Goal: Task Accomplishment & Management: Complete application form

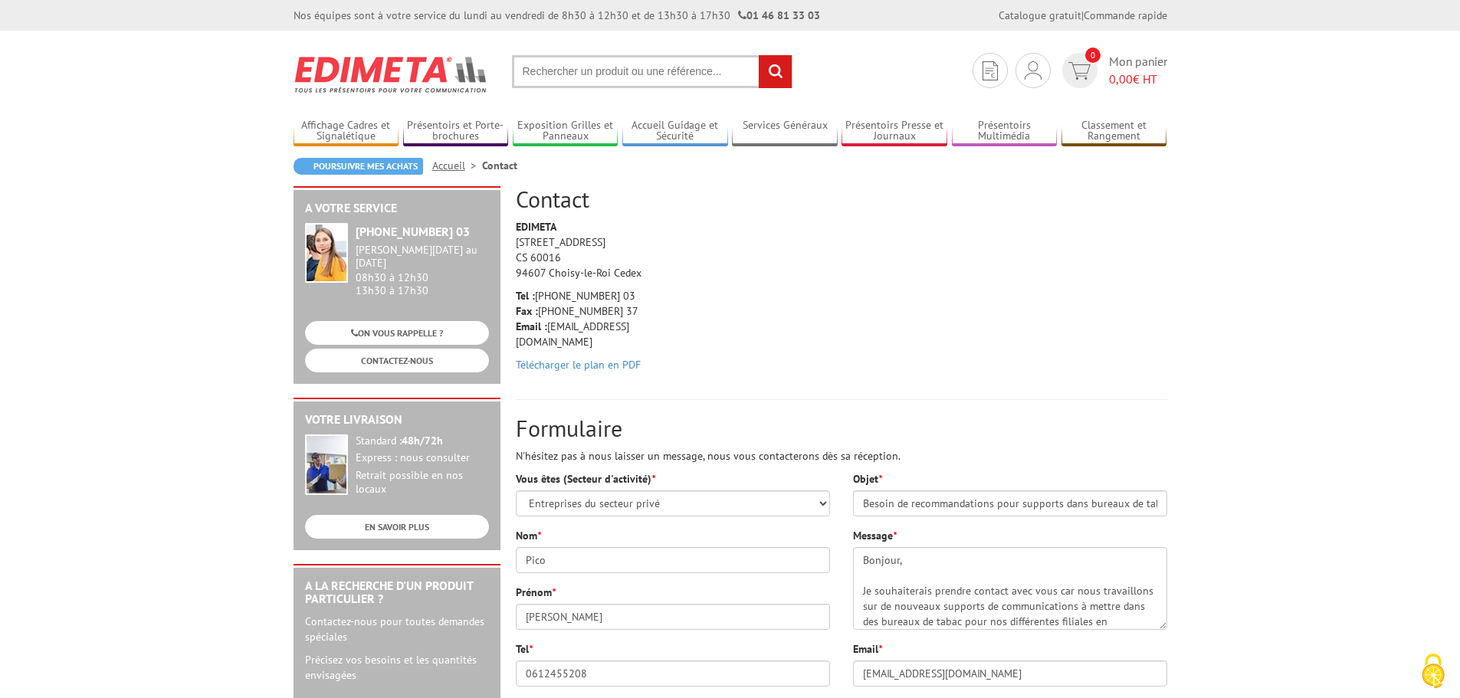
select select "878"
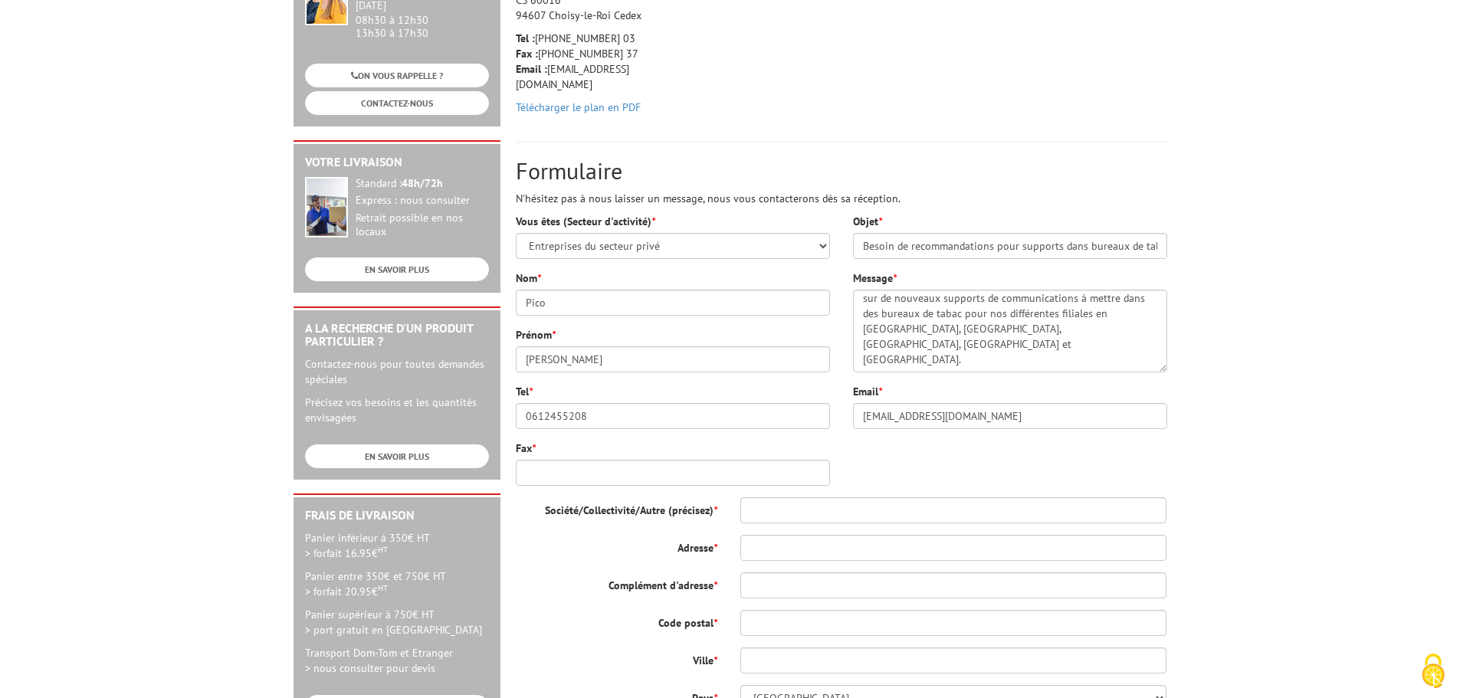
scroll to position [263, 0]
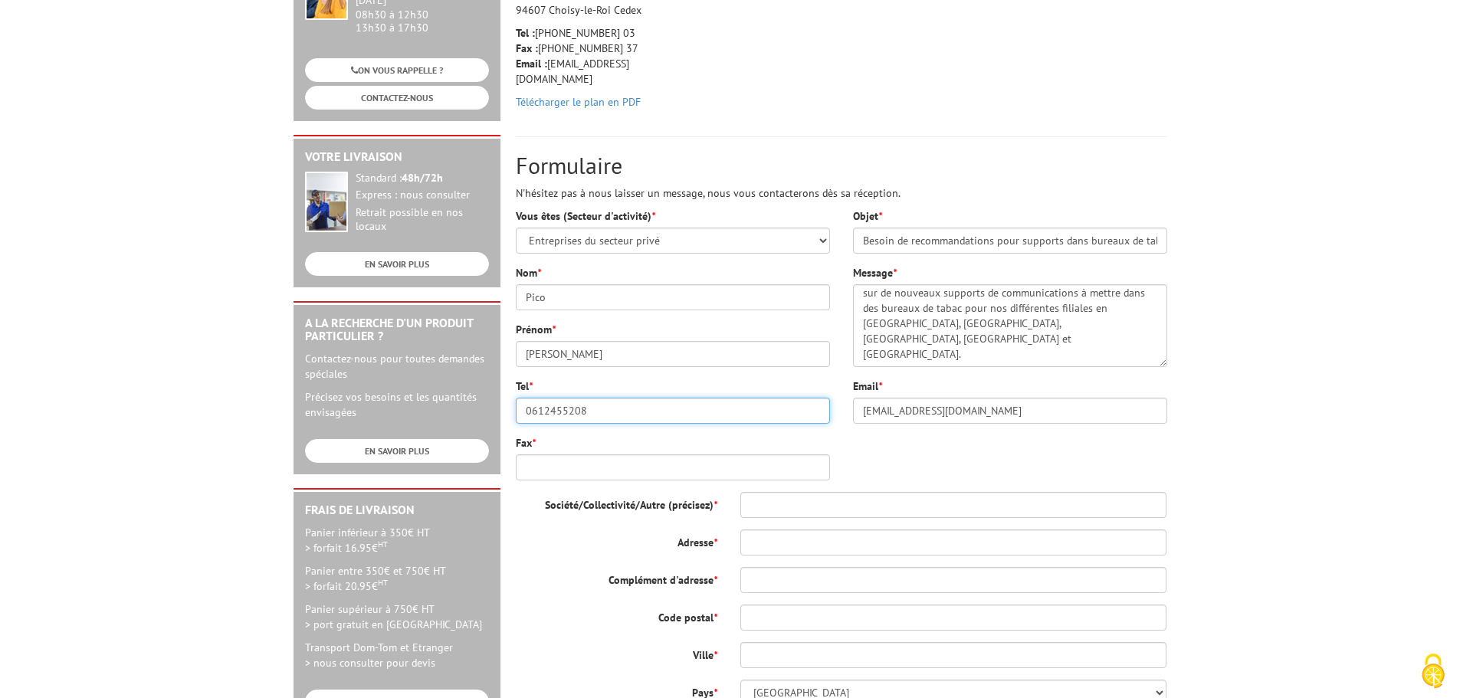
click at [543, 411] on input "0612455208" at bounding box center [673, 411] width 314 height 26
click at [552, 412] on input "0612455208" at bounding box center [673, 411] width 314 height 26
click at [533, 415] on input "0612455208" at bounding box center [673, 411] width 314 height 26
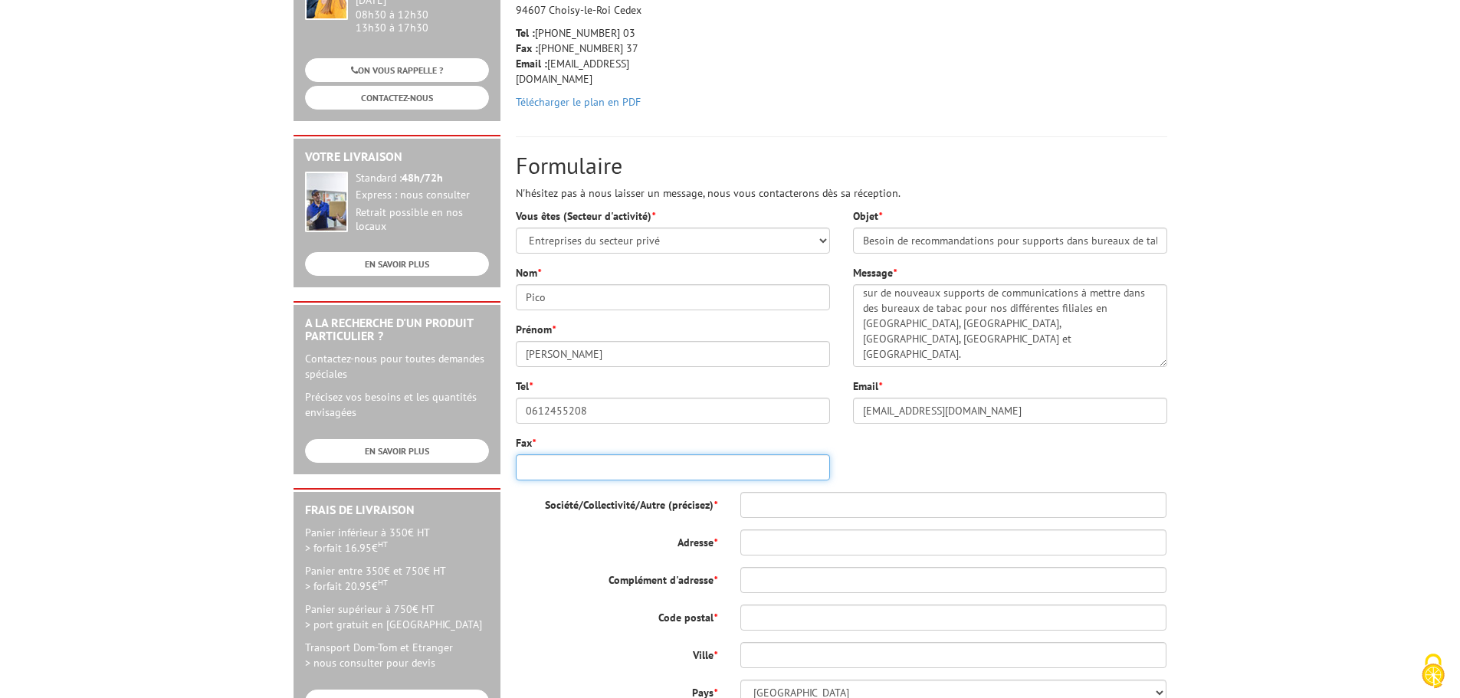
click at [536, 466] on input "Fax *" at bounding box center [673, 468] width 314 height 26
click at [537, 415] on input "0612455208" at bounding box center [673, 411] width 314 height 26
click at [539, 461] on input "Fax *" at bounding box center [673, 468] width 314 height 26
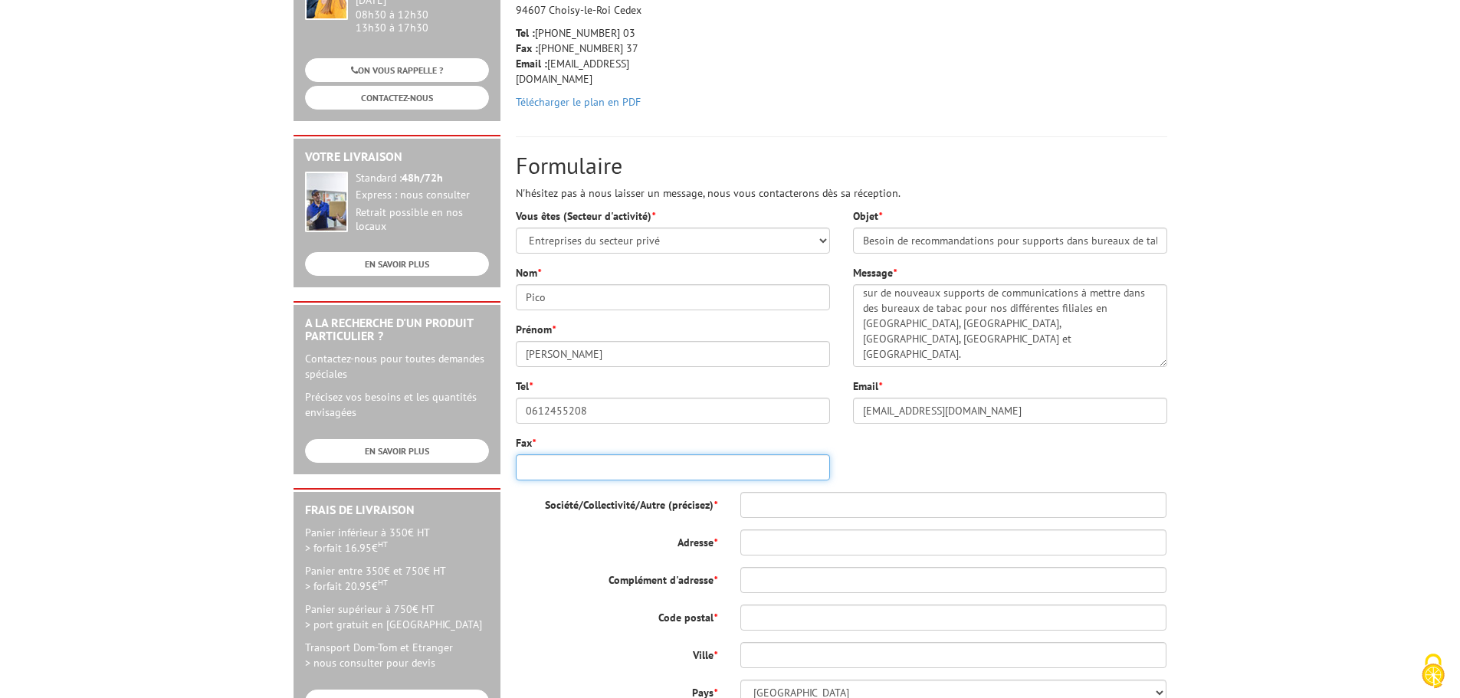
paste input "0612455208"
type input "0612455208"
click at [545, 601] on div "Société/Collectivité/Autre (précisez) * Adresse * Complément d'adresse * Code p…" at bounding box center [842, 599] width 652 height 214
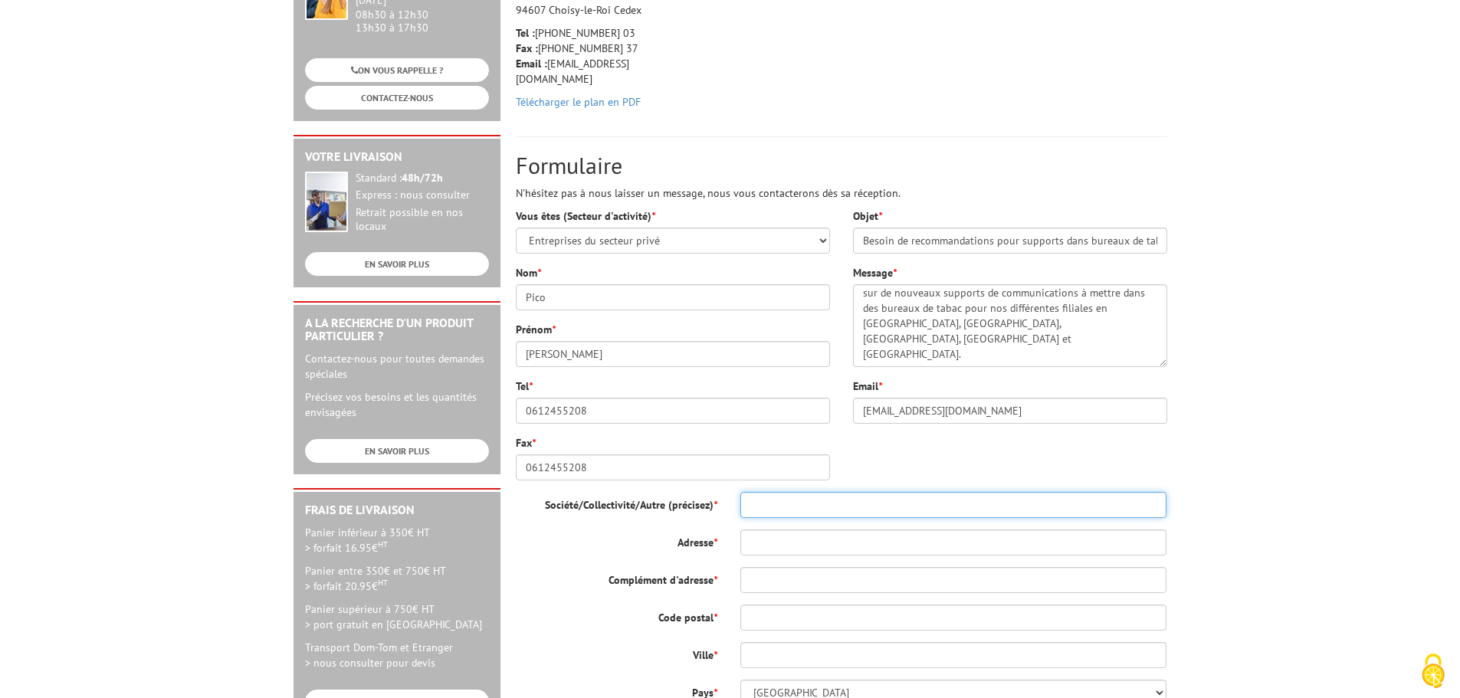
click at [804, 511] on input "Société/Collectivité/Autre (précisez) *" at bounding box center [953, 505] width 427 height 26
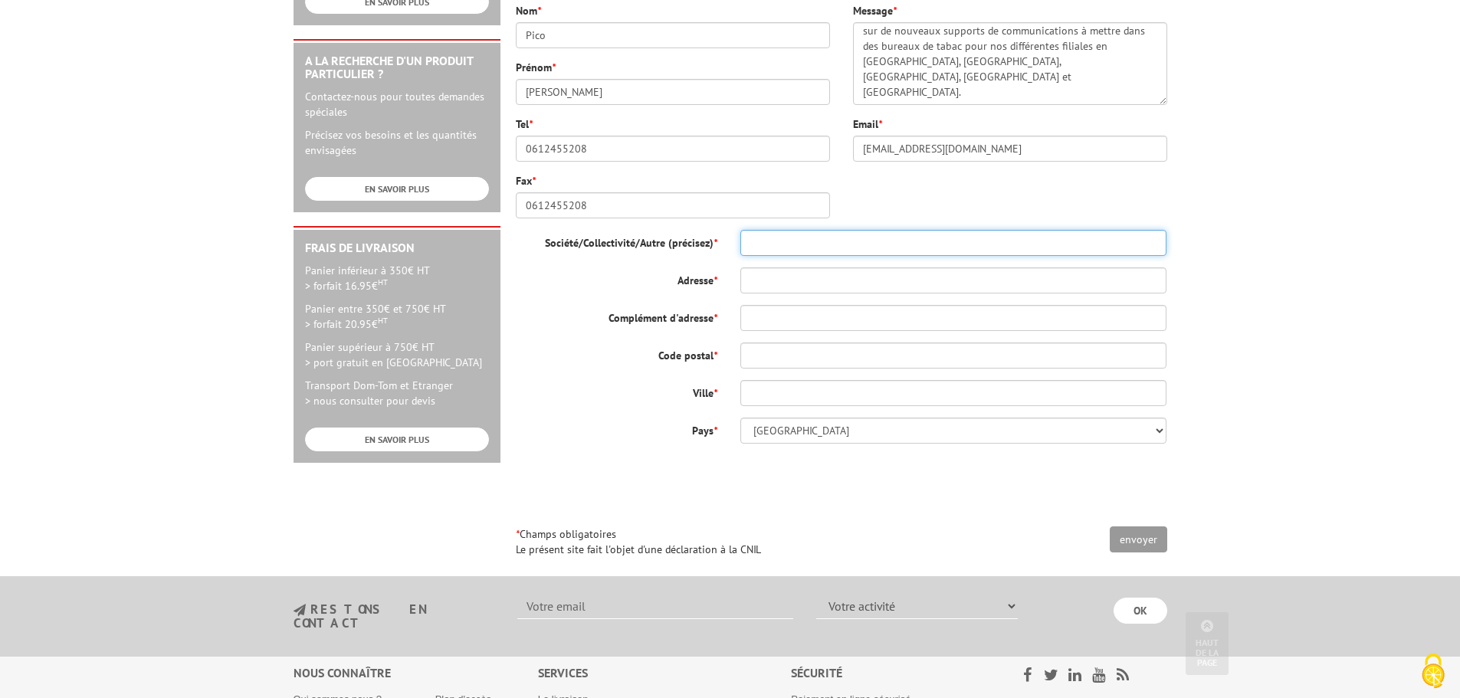
scroll to position [526, 0]
click at [648, 432] on label "Pays *" at bounding box center [616, 427] width 225 height 21
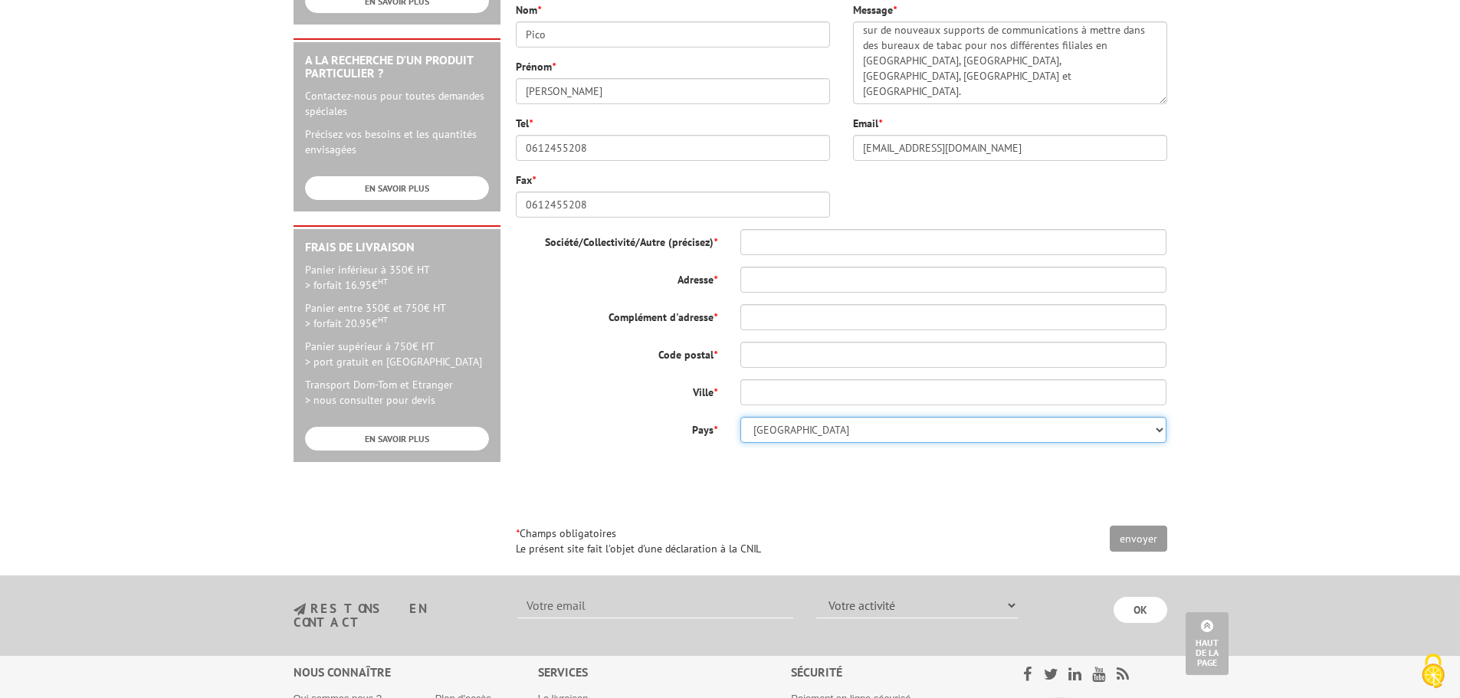
click at [740, 432] on select "[GEOGRAPHIC_DATA] [GEOGRAPHIC_DATA] [GEOGRAPHIC_DATA] [GEOGRAPHIC_DATA] [US_STA…" at bounding box center [953, 430] width 427 height 26
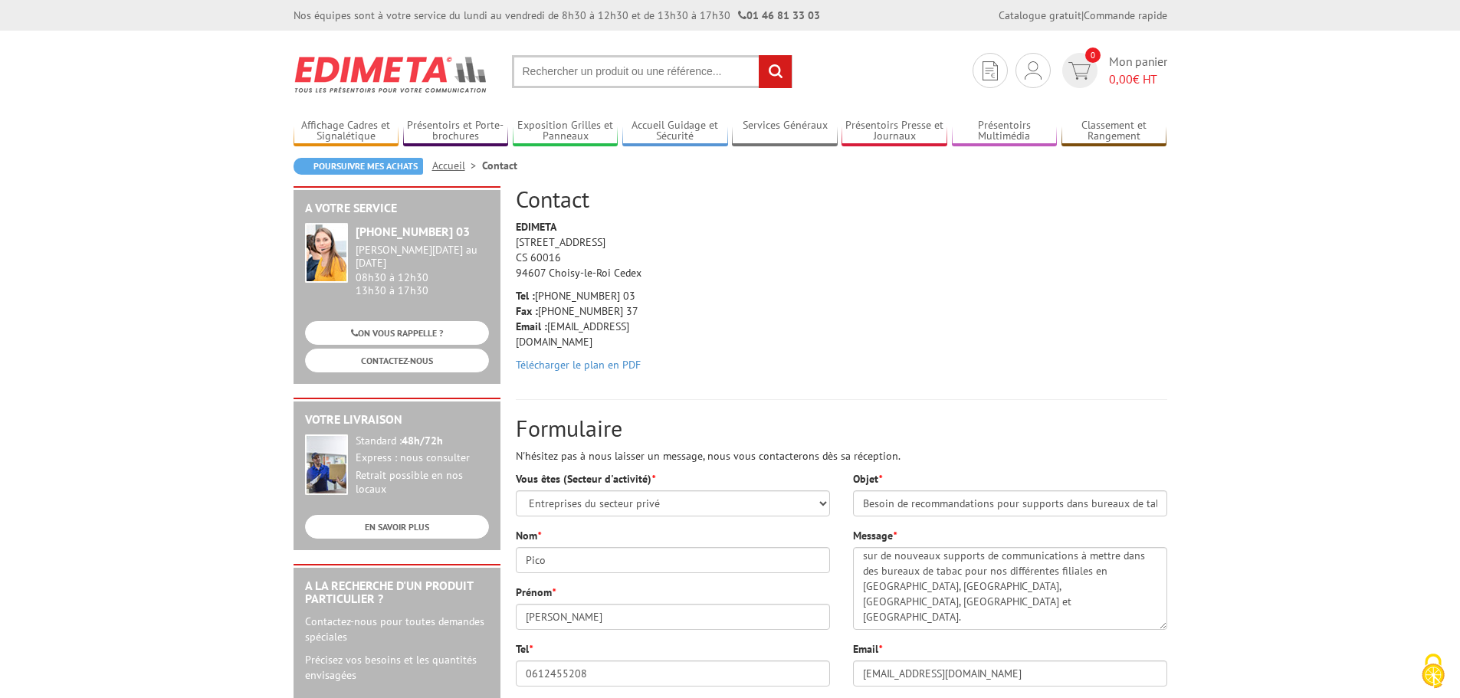
scroll to position [209, 0]
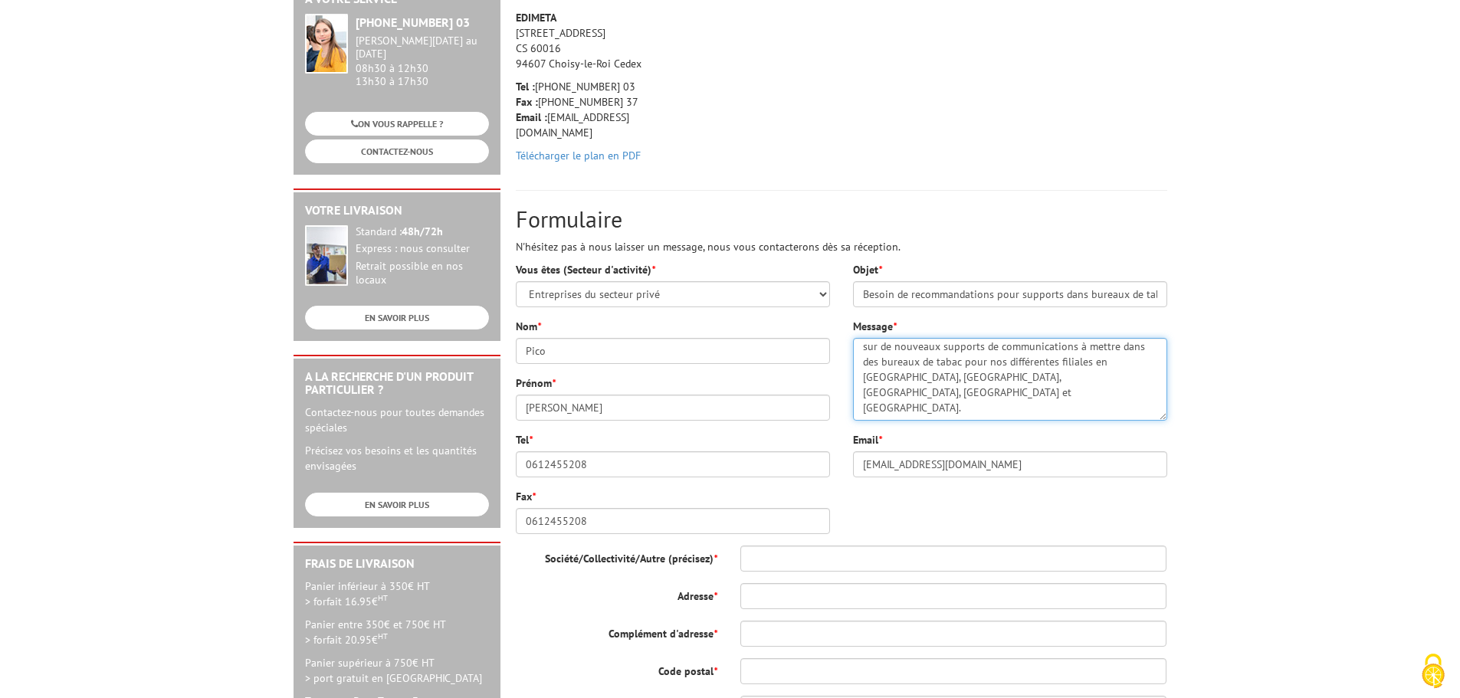
click at [919, 405] on textarea "Bonjour, Je souhaiterais prendre contact avec vous car nous travaillons sur de …" at bounding box center [1010, 379] width 314 height 83
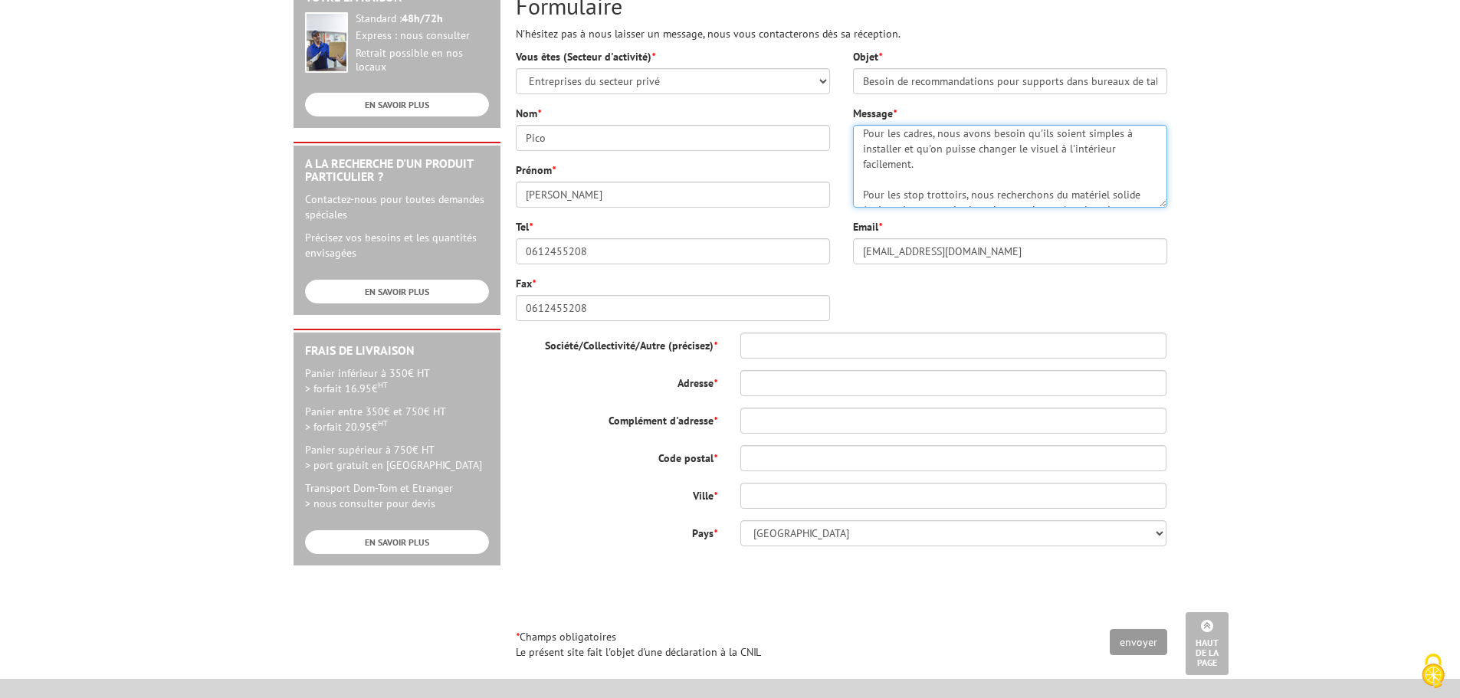
scroll to position [423, 0]
type textarea "Bonjour, Je souhaiterais prendre contact avec vous car nous travaillons sur de …"
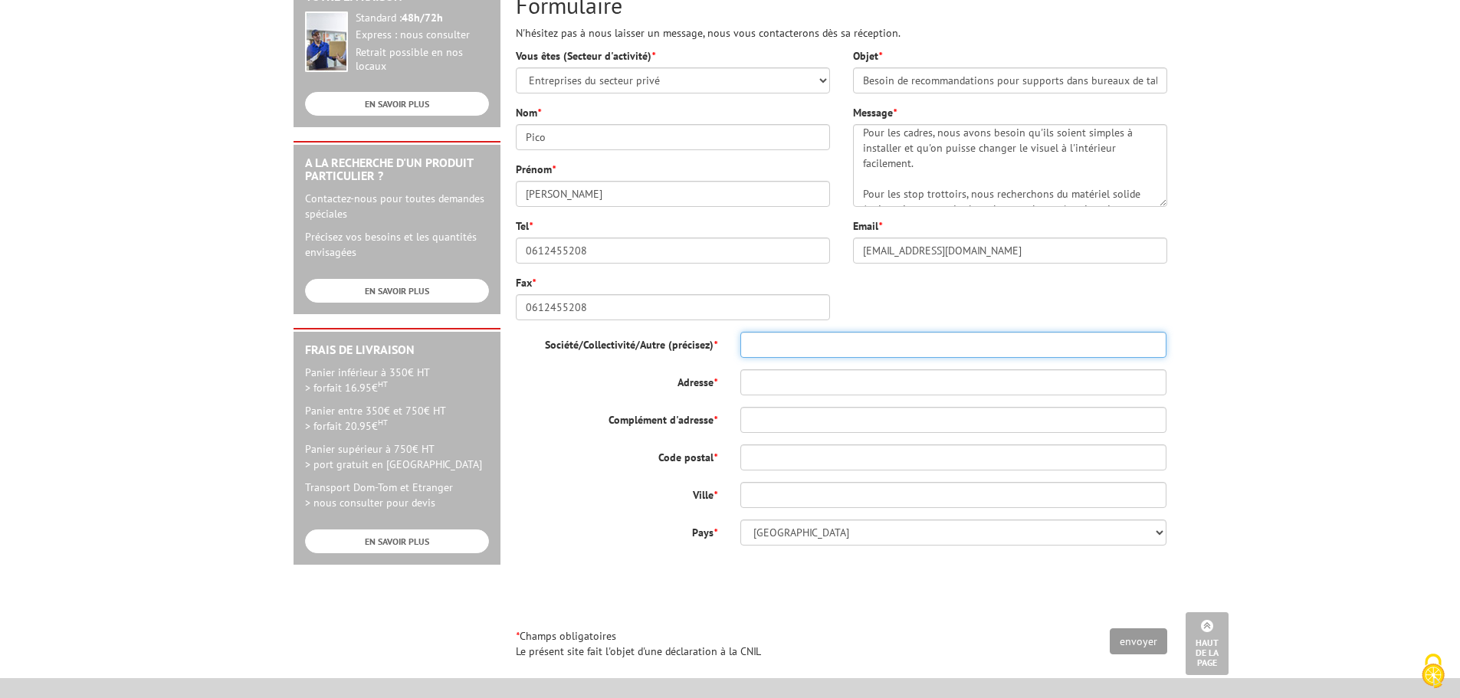
click at [774, 339] on input "Société/Collectivité/Autre (précisez) *" at bounding box center [953, 345] width 427 height 26
type input "Nickel"
click at [767, 396] on div "Société/Collectivité/Autre (précisez) * Nickel Adresse * Complément d'adresse *…" at bounding box center [842, 439] width 652 height 214
click at [762, 387] on input "Adresse *" at bounding box center [953, 382] width 427 height 26
type input "[STREET_ADDRESS]"
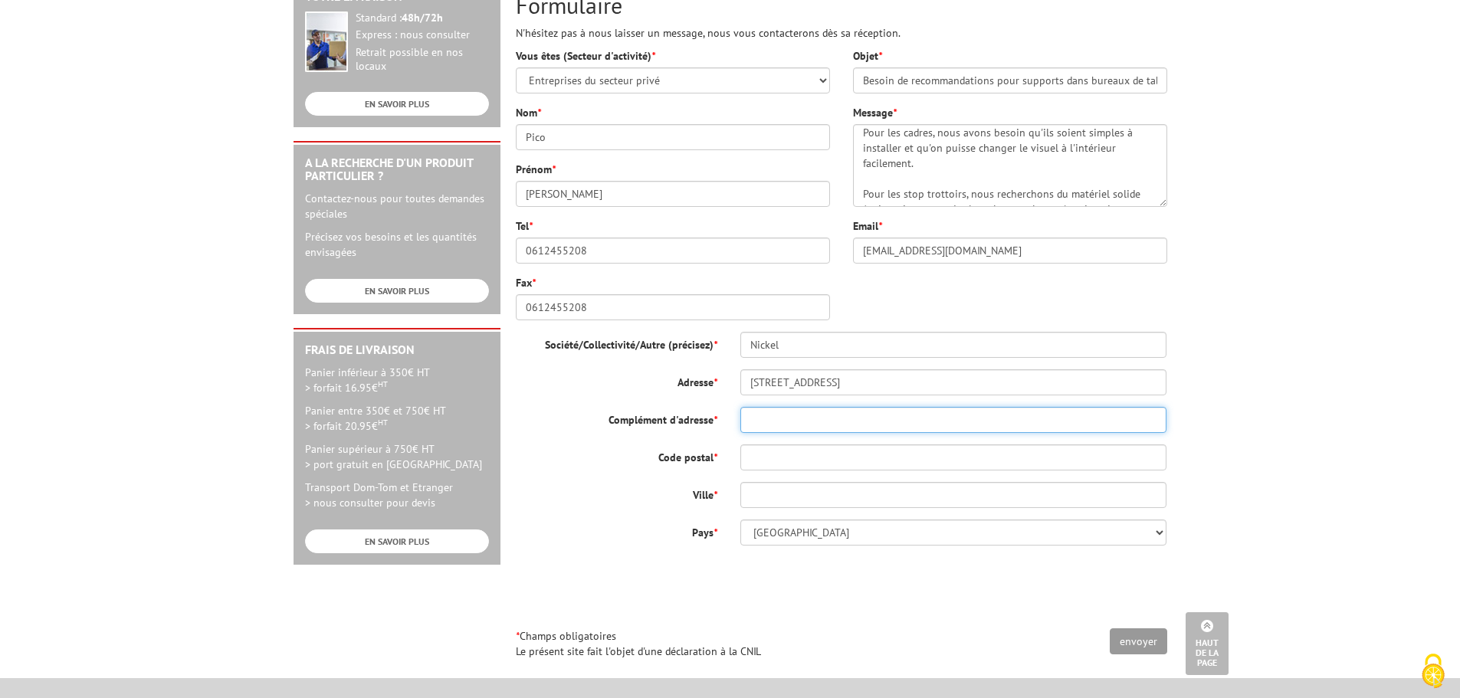
click at [751, 419] on input "Complément d'adresse *" at bounding box center [953, 420] width 427 height 26
click at [757, 451] on input "Code postal *" at bounding box center [953, 458] width 427 height 26
click at [775, 410] on input "Complément d'adresse *" at bounding box center [953, 420] width 427 height 26
click at [780, 451] on input "Code postal *" at bounding box center [953, 458] width 427 height 26
type input "94220"
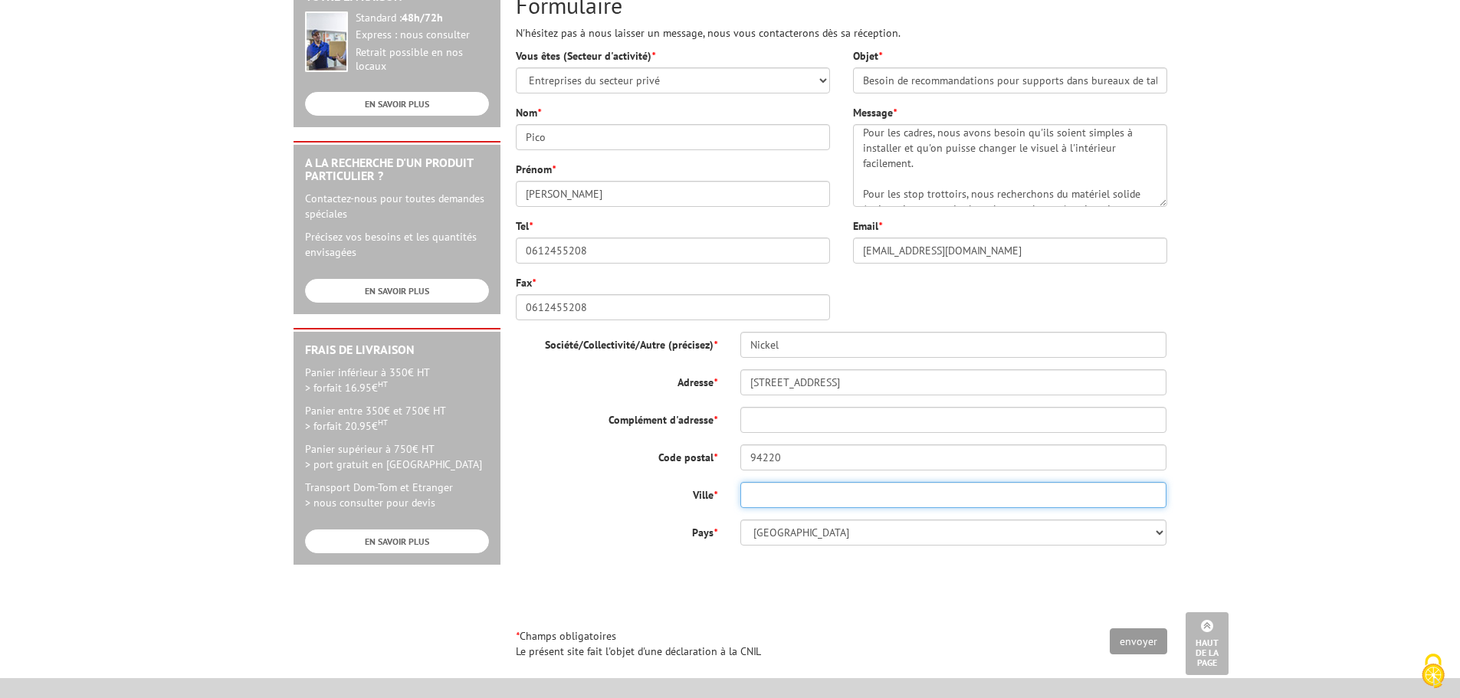
click at [772, 497] on input "Ville *" at bounding box center [953, 495] width 427 height 26
type input "Charenton le pont"
click at [1134, 639] on input "envoyer" at bounding box center [1138, 642] width 57 height 26
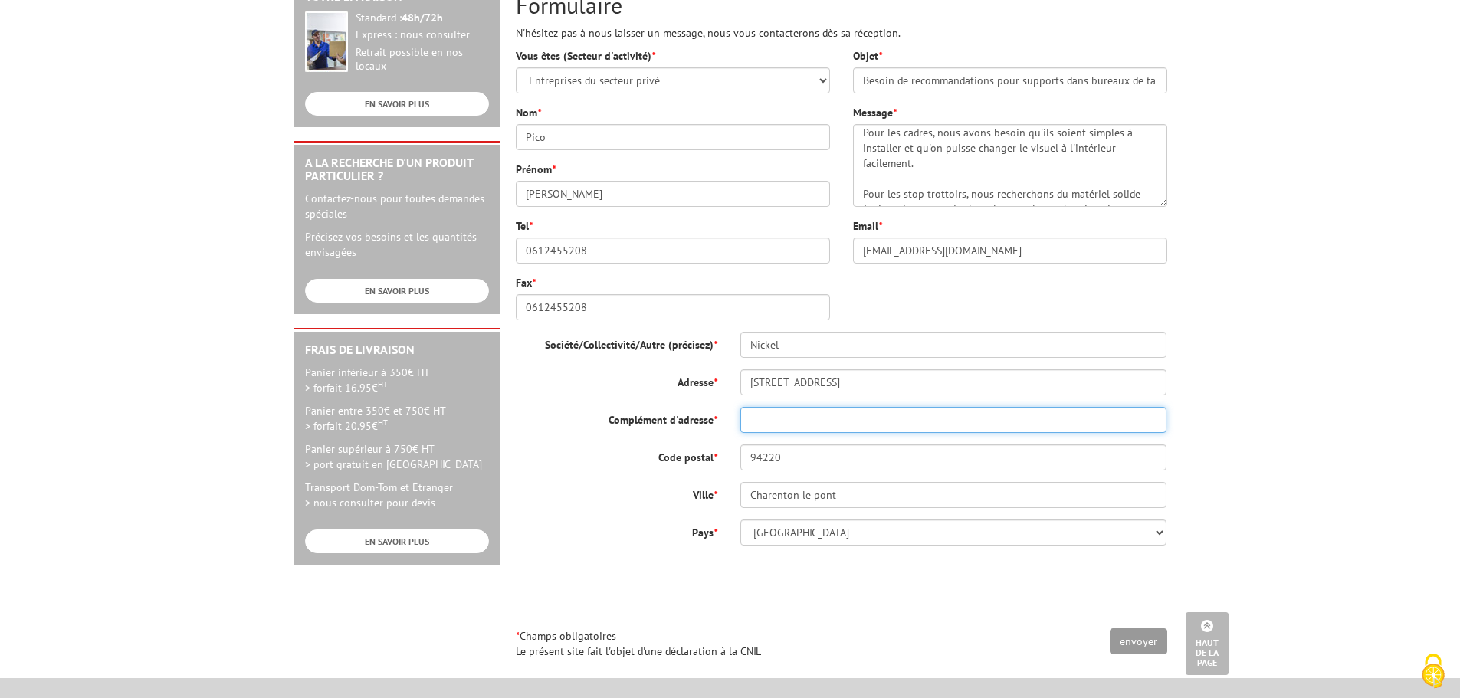
click at [764, 432] on input "Complément d'adresse *" at bounding box center [953, 420] width 427 height 26
click at [796, 381] on input "[STREET_ADDRESS]" at bounding box center [953, 382] width 427 height 26
type input "[STREET_ADDRESS]"
click at [763, 422] on input "Complément d'adresse *" at bounding box center [953, 420] width 427 height 26
type input "//"
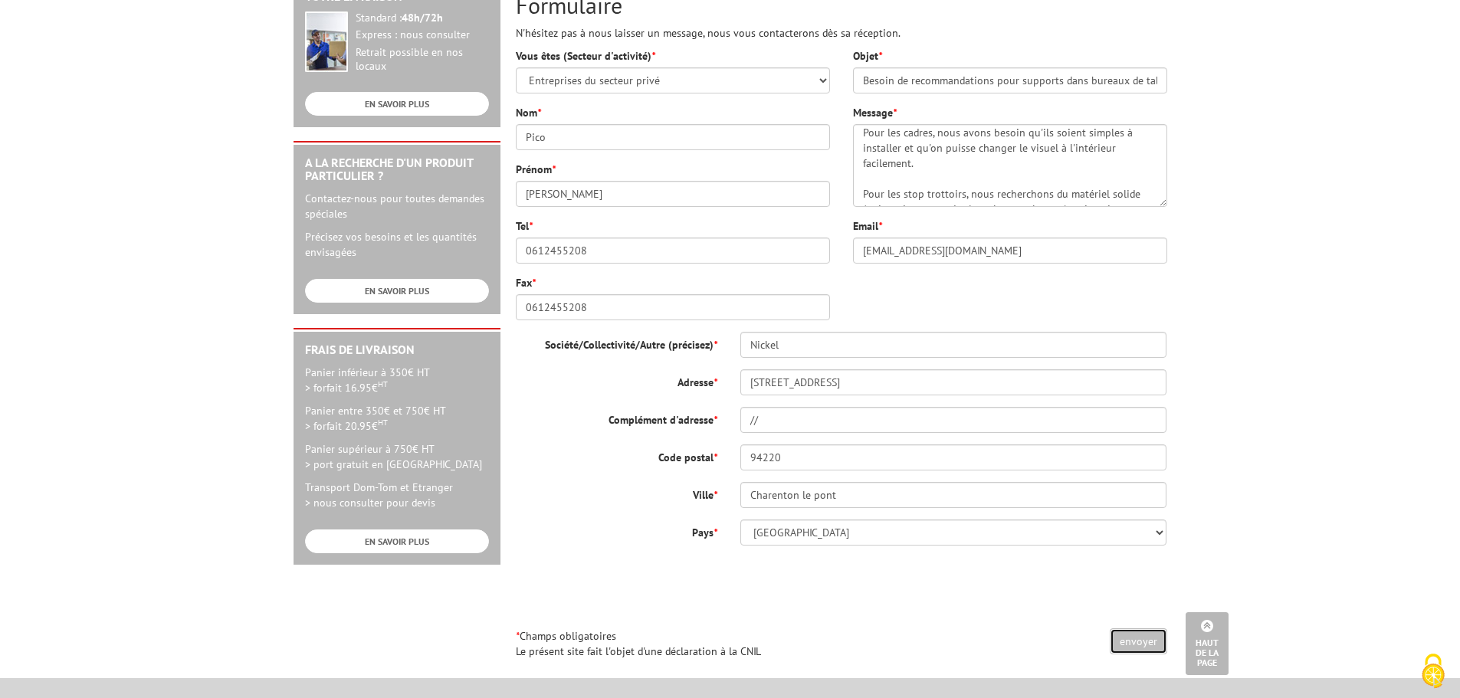
click at [1147, 637] on input "envoyer" at bounding box center [1138, 642] width 57 height 26
